Goal: Task Accomplishment & Management: Complete application form

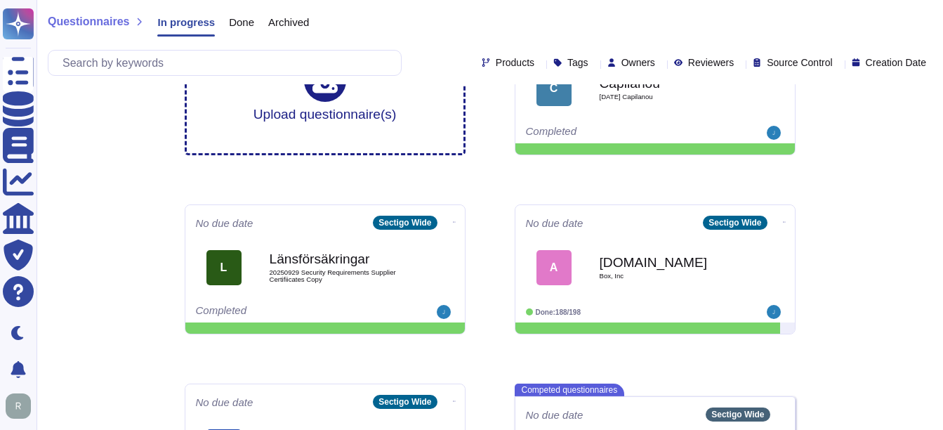
scroll to position [165, 0]
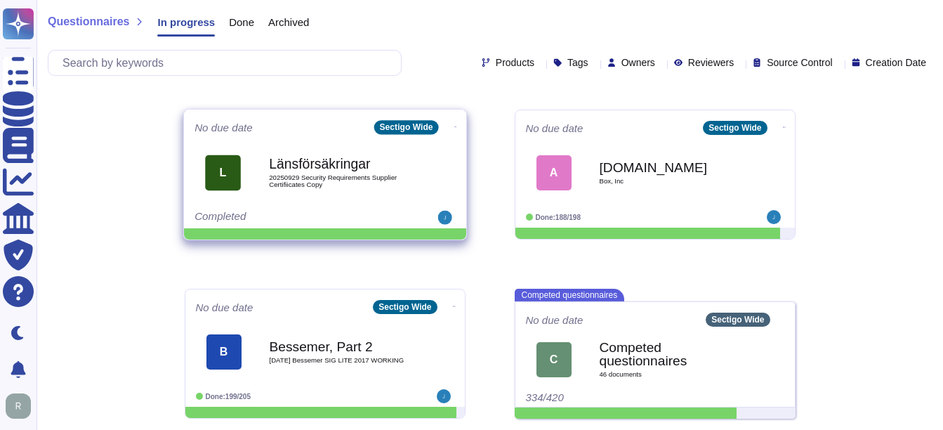
click at [345, 146] on div "Länsförsäkringar 20250929 Security Requirements Supplier Certifiicates Copy" at bounding box center [340, 172] width 142 height 57
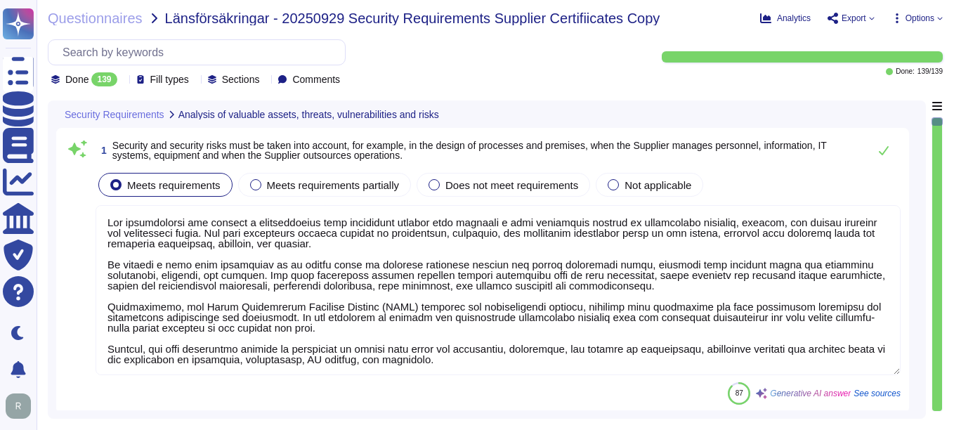
type textarea "Our organization has adopted a comprehensive risk management program that inclu…"
type textarea "We have a dedicated security team that operates 24/7/365, continuously monitori…"
